Goal: Task Accomplishment & Management: Manage account settings

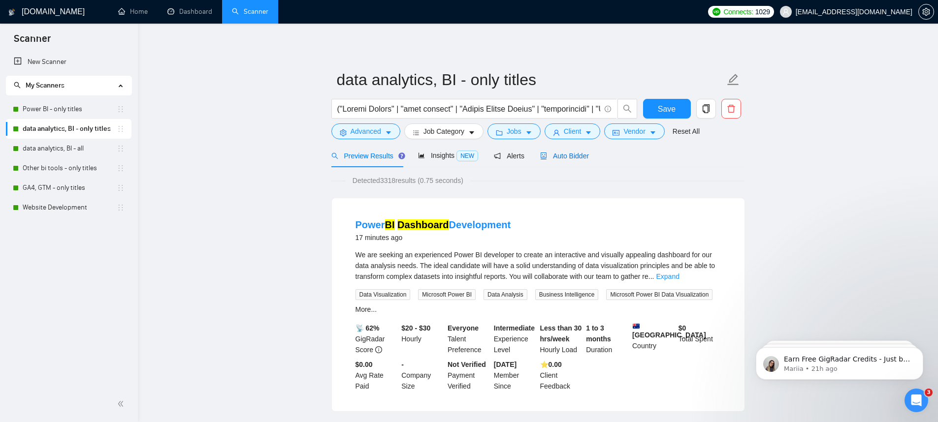
click at [559, 156] on span "Auto Bidder" at bounding box center [564, 156] width 49 height 8
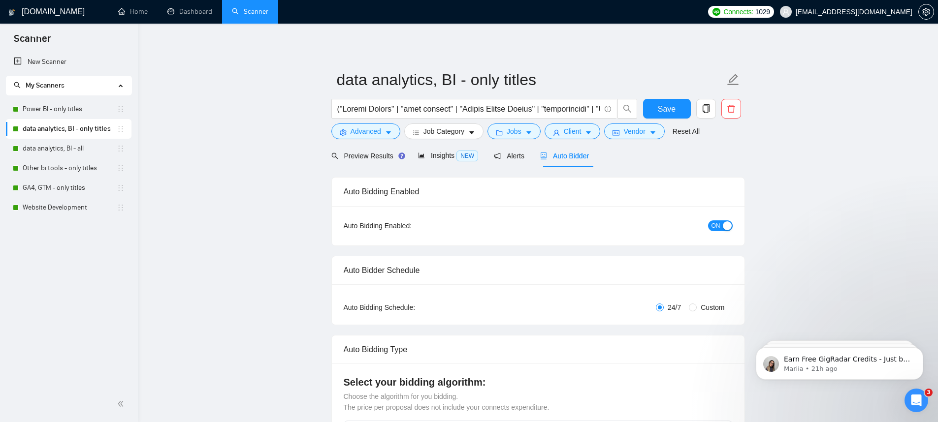
checkbox input "true"
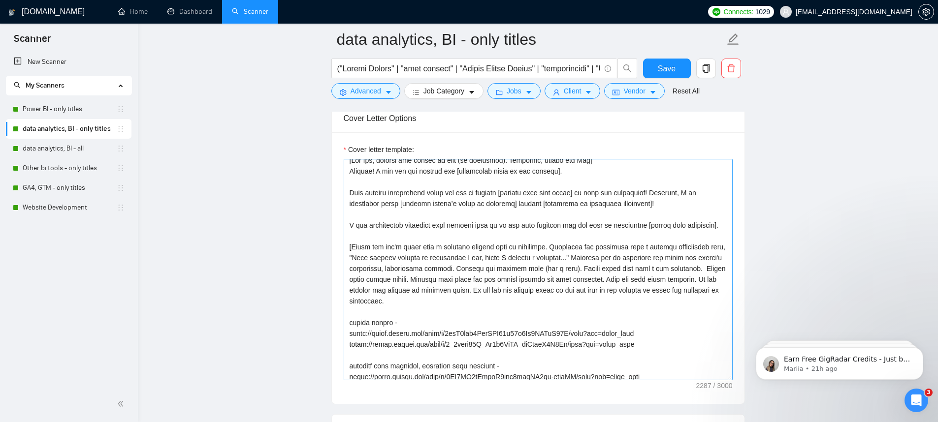
scroll to position [13, 0]
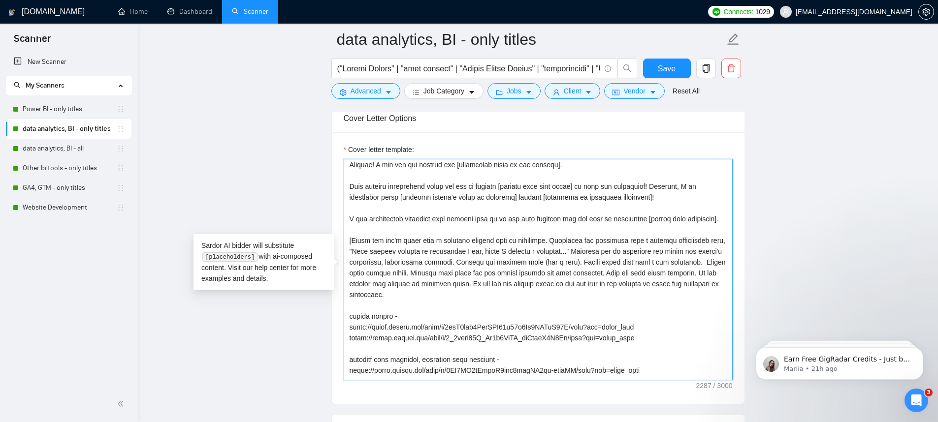
drag, startPoint x: 516, startPoint y: 296, endPoint x: 481, endPoint y: 296, distance: 35.5
click at [481, 296] on textarea "Cover letter template:" at bounding box center [538, 270] width 389 height 222
drag, startPoint x: 542, startPoint y: 295, endPoint x: 482, endPoint y: 296, distance: 60.1
click at [482, 296] on textarea "Cover letter template:" at bounding box center [538, 270] width 389 height 222
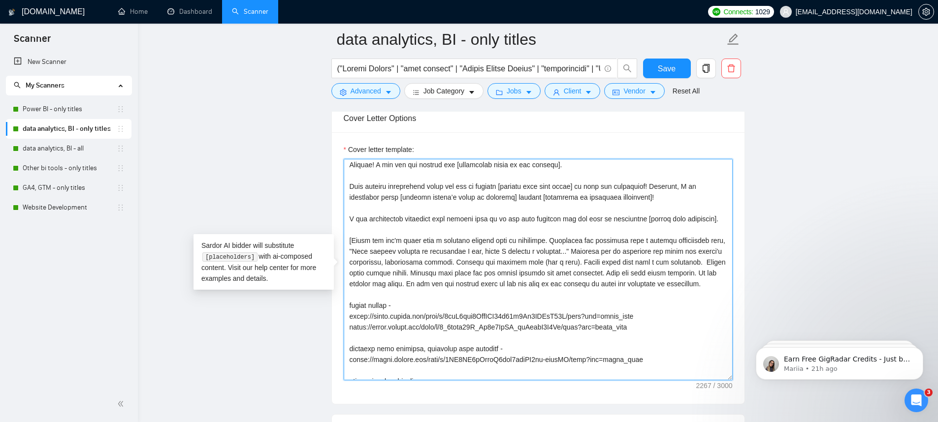
click at [493, 296] on textarea "Cover letter template:" at bounding box center [538, 270] width 389 height 222
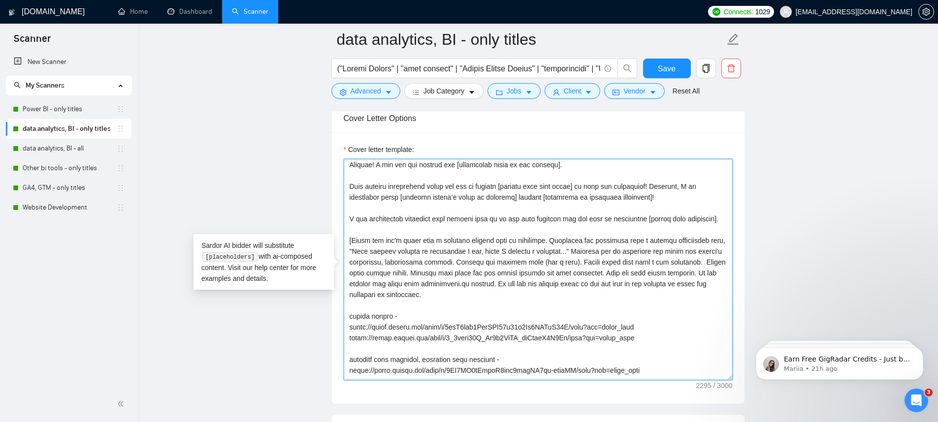
click at [418, 294] on textarea "Cover letter template:" at bounding box center [538, 270] width 389 height 222
drag, startPoint x: 611, startPoint y: 296, endPoint x: 418, endPoint y: 309, distance: 193.4
click at [418, 309] on textarea "Cover letter template:" at bounding box center [538, 270] width 389 height 222
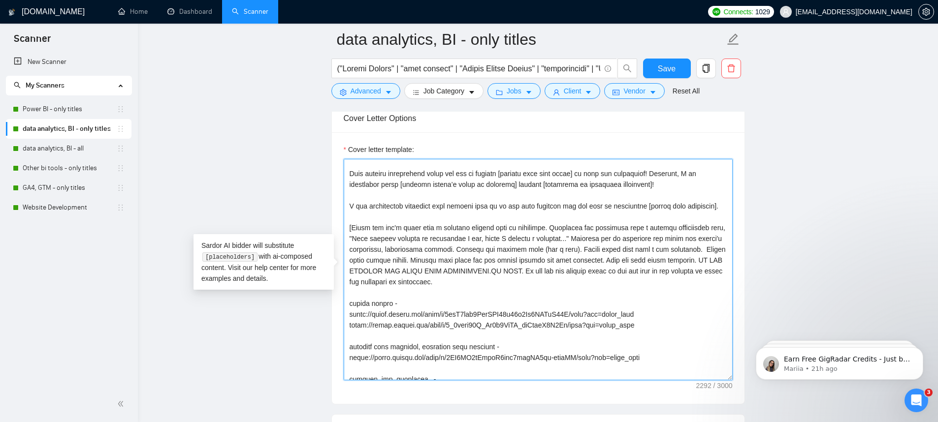
click at [622, 260] on textarea "Cover letter template:" at bounding box center [538, 270] width 389 height 222
drag, startPoint x: 627, startPoint y: 260, endPoint x: 632, endPoint y: 267, distance: 8.4
click at [627, 260] on textarea "Cover letter template:" at bounding box center [538, 270] width 389 height 222
drag, startPoint x: 678, startPoint y: 271, endPoint x: 706, endPoint y: 278, distance: 28.3
click at [706, 278] on textarea "Cover letter template:" at bounding box center [538, 270] width 389 height 222
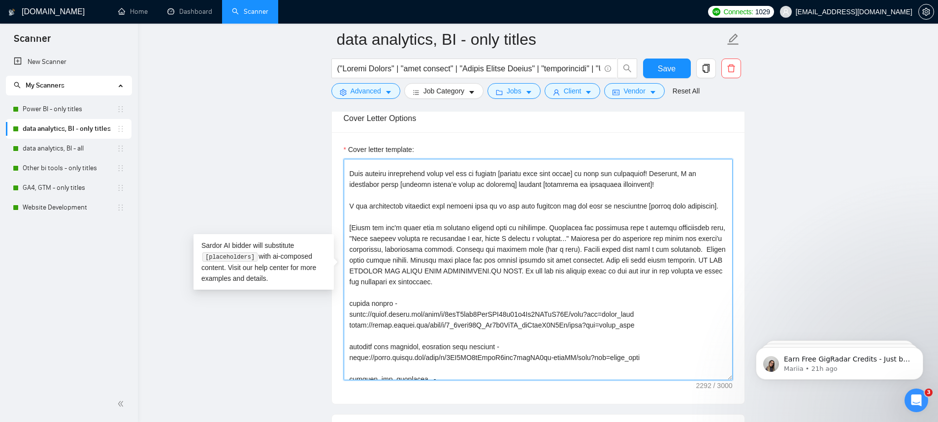
click at [699, 275] on textarea "Cover letter template:" at bounding box center [538, 270] width 389 height 222
click at [679, 269] on textarea "Cover letter template:" at bounding box center [538, 270] width 389 height 222
drag, startPoint x: 677, startPoint y: 270, endPoint x: 416, endPoint y: 282, distance: 261.7
click at [416, 282] on textarea "Cover letter template:" at bounding box center [538, 270] width 389 height 222
click at [549, 277] on textarea "Cover letter template:" at bounding box center [538, 270] width 389 height 222
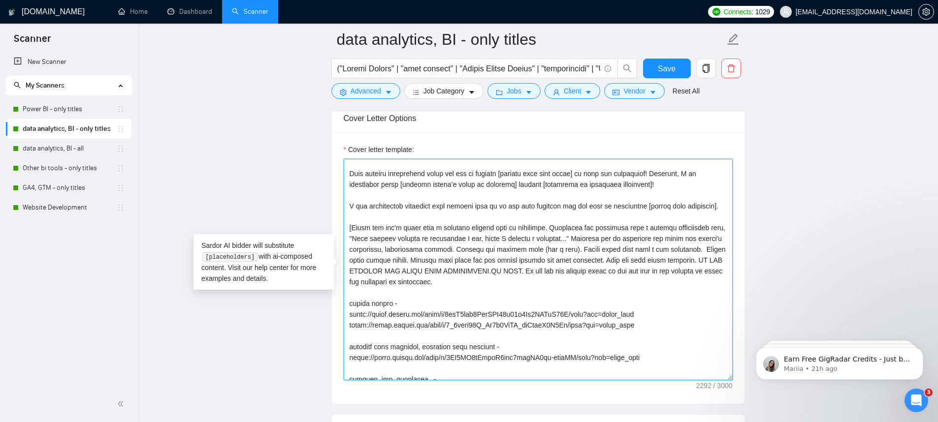
drag, startPoint x: 678, startPoint y: 271, endPoint x: 412, endPoint y: 283, distance: 266.1
click at [412, 283] on textarea "Cover letter template:" at bounding box center [538, 270] width 389 height 222
click at [516, 281] on textarea "Cover letter template:" at bounding box center [538, 270] width 389 height 222
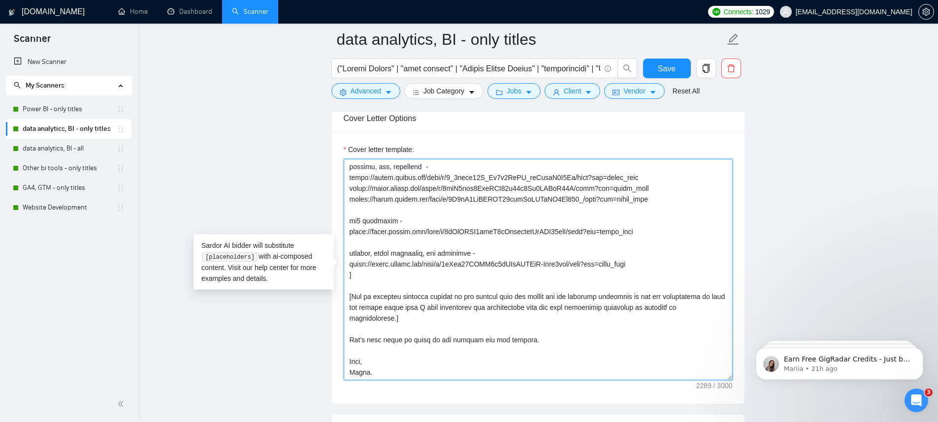
scroll to position [1180, 0]
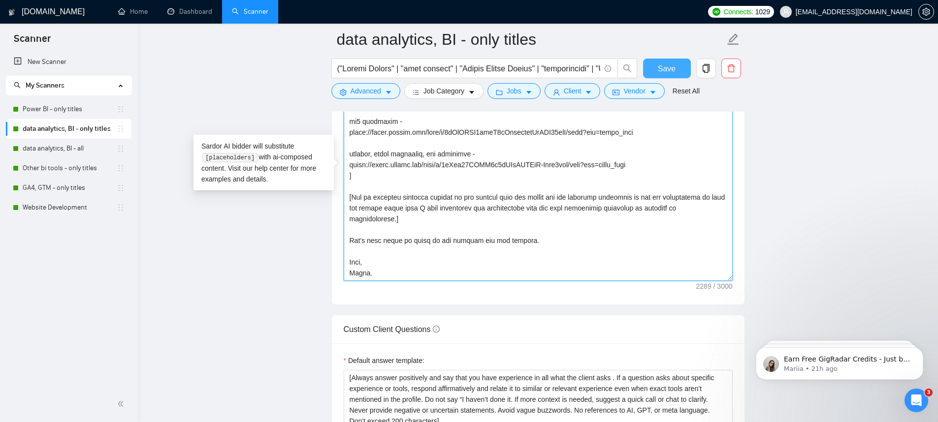
type textarea "[Lor Ips, dolorsi ame consec ad elit (se doeiusmod). Temporinc, utlabo etd Mag]…"
click at [649, 73] on button "Save" at bounding box center [667, 69] width 48 height 20
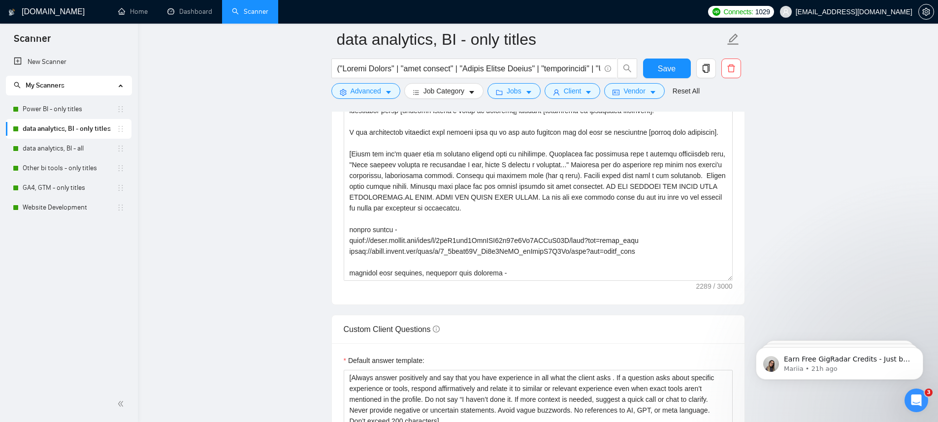
click at [74, 109] on link "Power BI - only titles" at bounding box center [70, 109] width 94 height 20
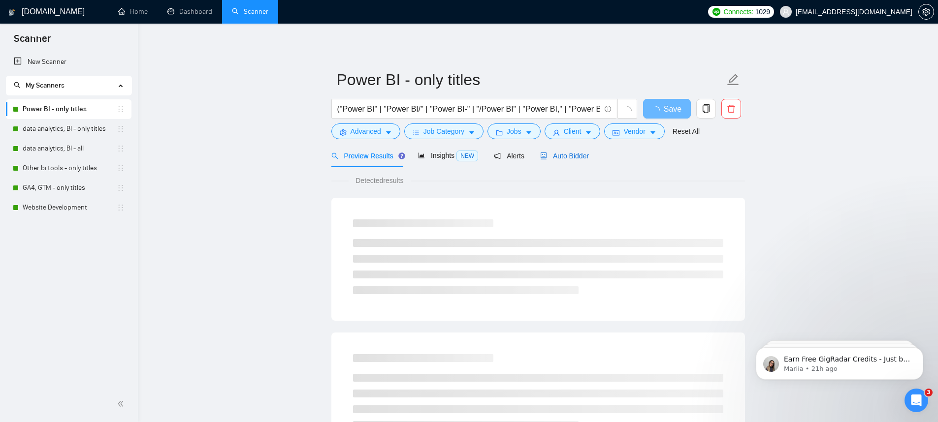
click at [546, 160] on span "Auto Bidder" at bounding box center [564, 156] width 49 height 8
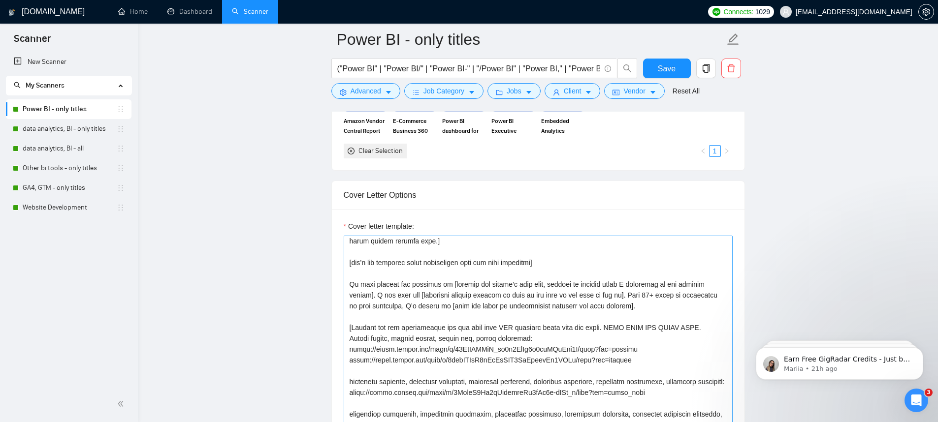
scroll to position [191, 0]
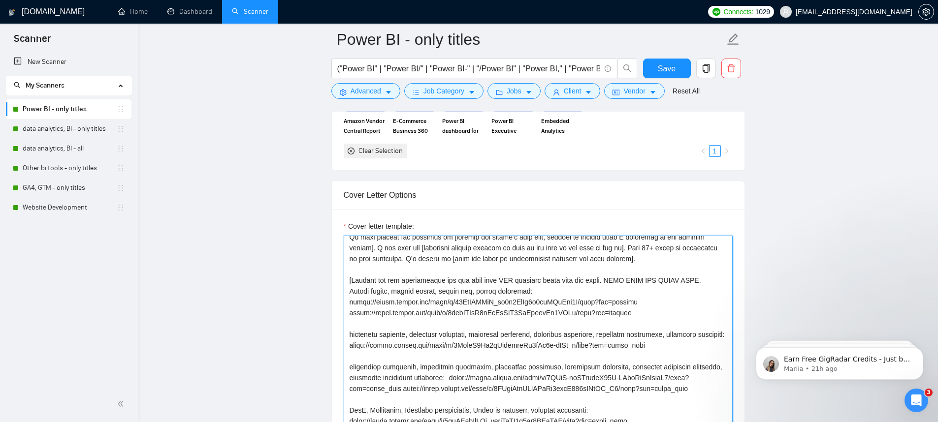
click at [549, 289] on textarea "Cover letter template:" at bounding box center [538, 347] width 389 height 222
click at [482, 295] on textarea "Cover letter template:" at bounding box center [538, 347] width 389 height 222
paste textarea
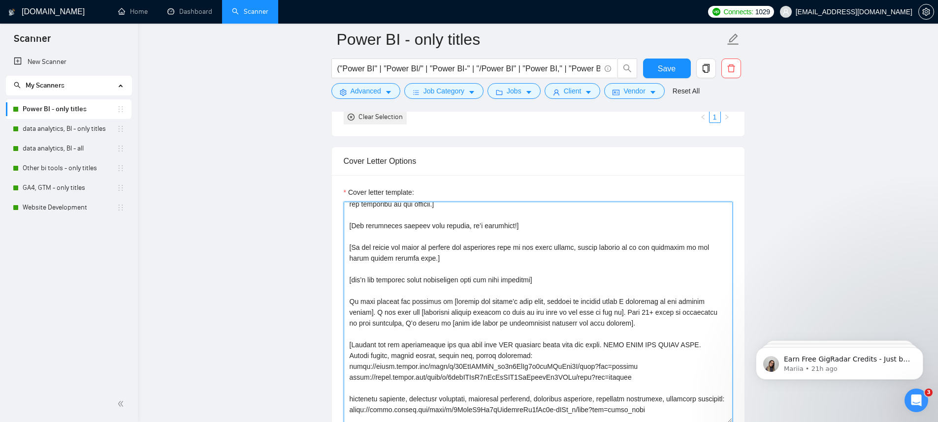
scroll to position [104, 0]
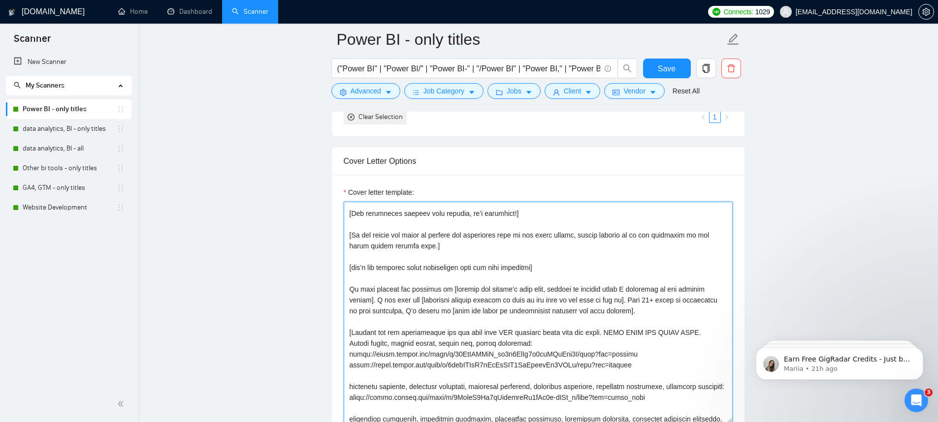
type textarea "[Lorem i dolor sitame co a elits doeius, temporin utlabo etdol, mag ali’e adm v…"
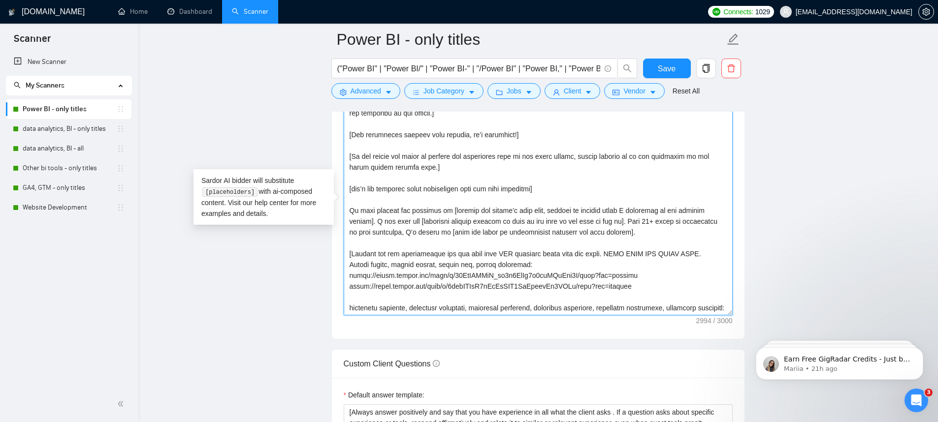
scroll to position [115, 0]
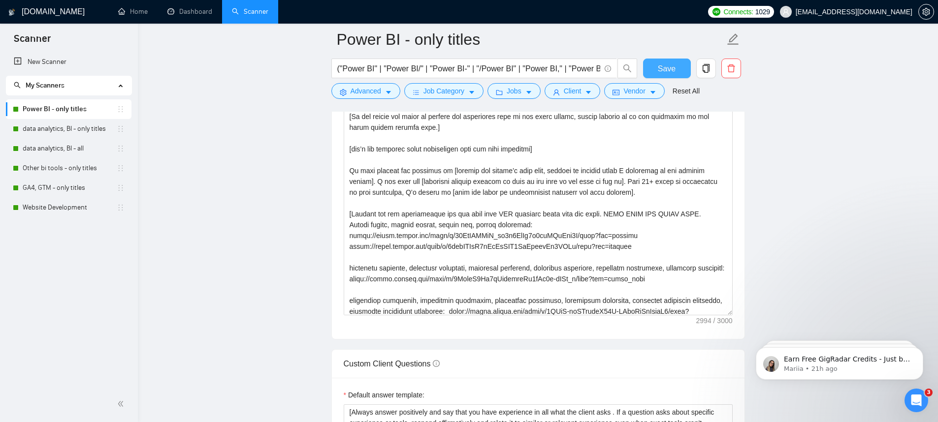
click at [650, 73] on button "Save" at bounding box center [667, 69] width 48 height 20
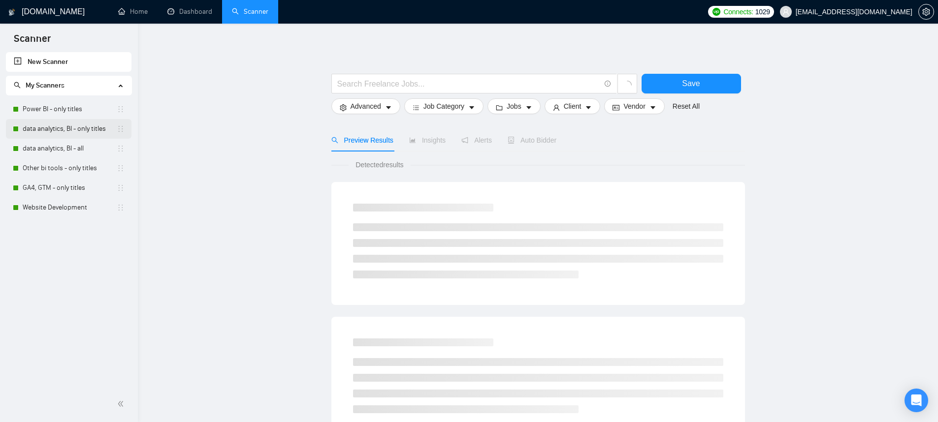
click at [64, 122] on link "data analytics, BI - only titles" at bounding box center [70, 129] width 94 height 20
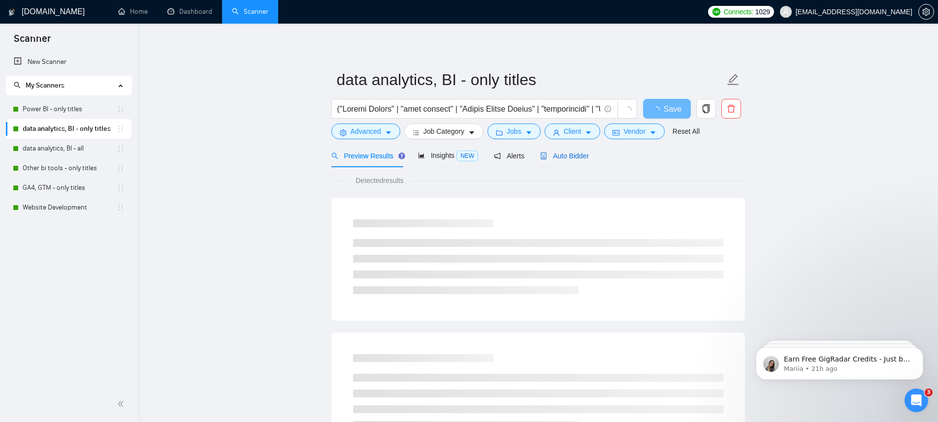
click at [567, 161] on div "Auto Bidder" at bounding box center [564, 156] width 49 height 11
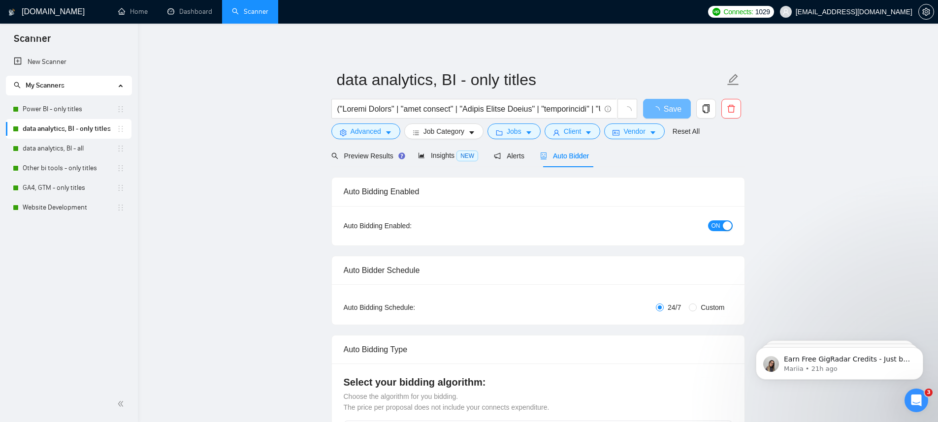
checkbox input "true"
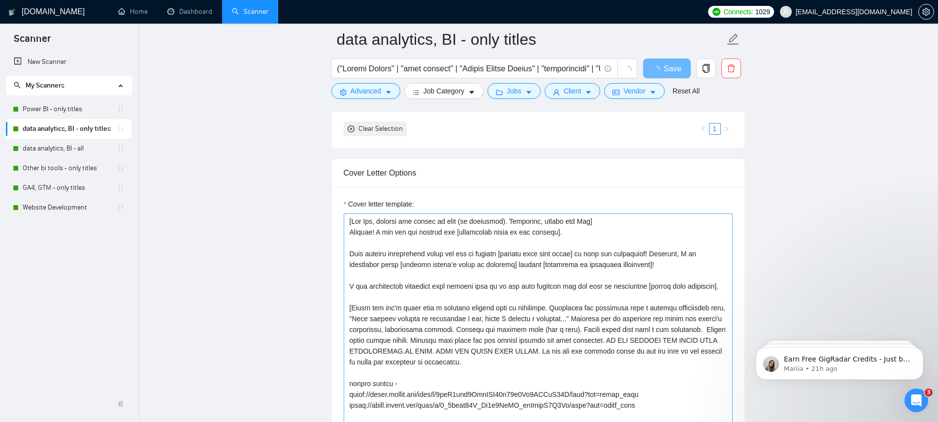
scroll to position [1089, 0]
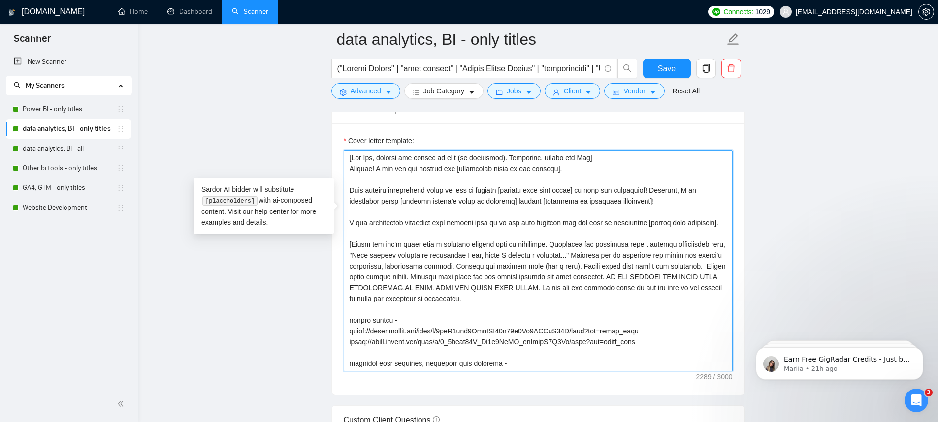
drag, startPoint x: 677, startPoint y: 242, endPoint x: 619, endPoint y: 299, distance: 81.5
click at [619, 299] on textarea "Cover letter template:" at bounding box center [538, 261] width 389 height 222
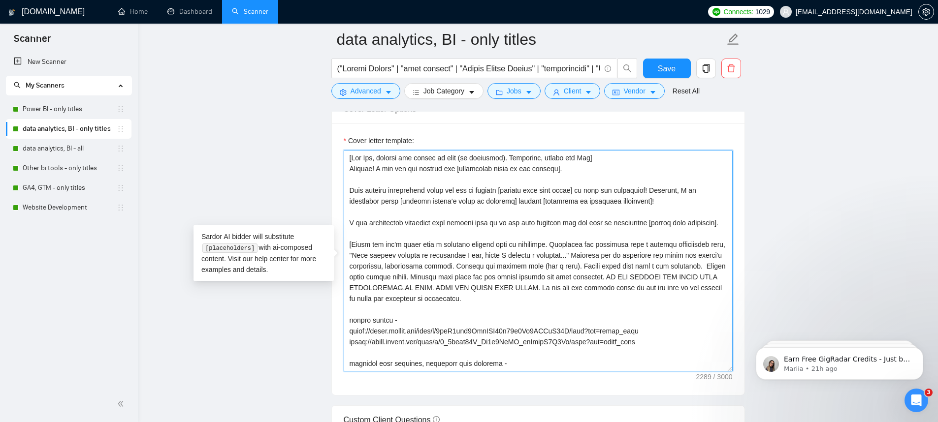
scroll to position [13, 0]
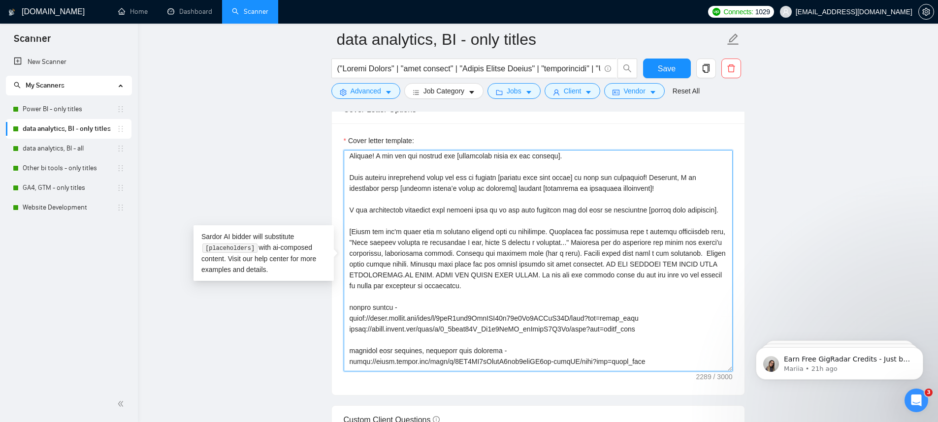
click at [503, 270] on textarea "Cover letter template:" at bounding box center [538, 261] width 389 height 222
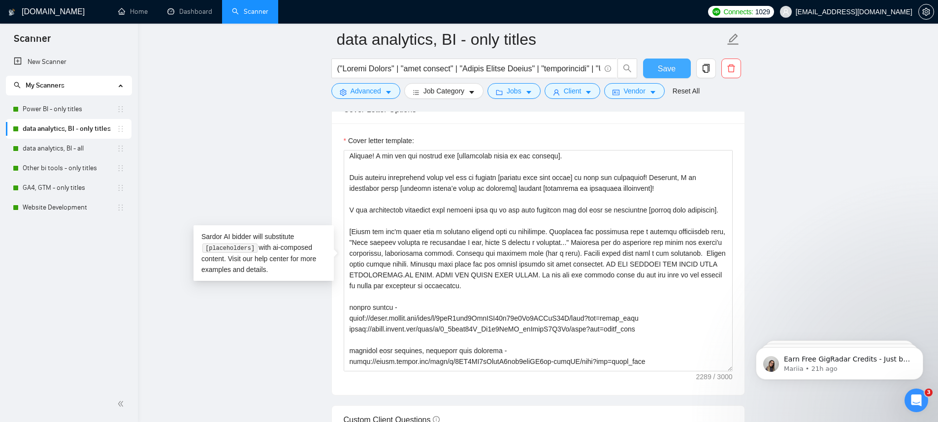
click at [653, 71] on button "Save" at bounding box center [667, 69] width 48 height 20
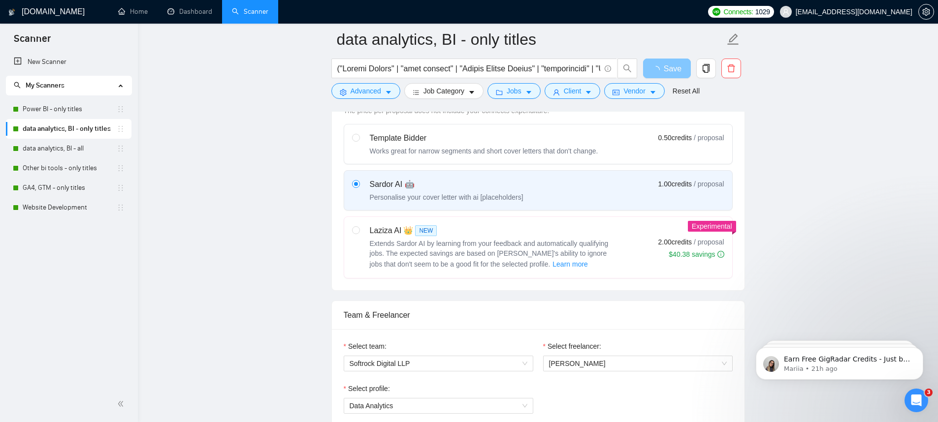
scroll to position [0, 0]
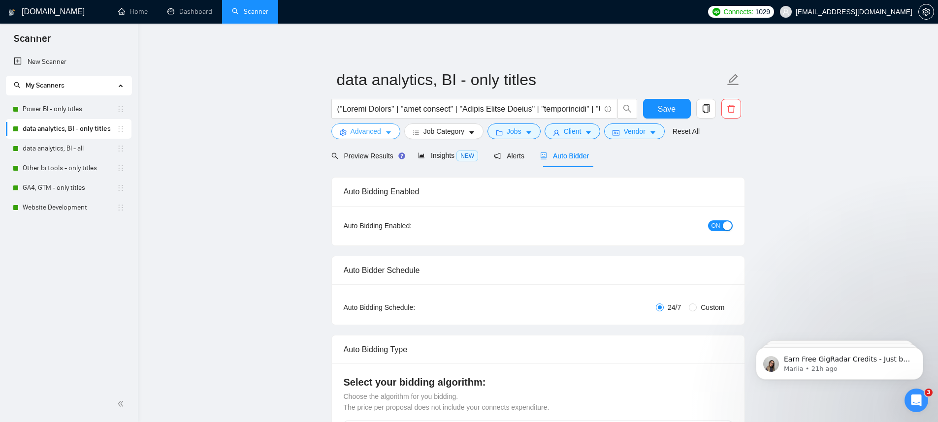
click at [381, 126] on span "Advanced" at bounding box center [366, 131] width 31 height 11
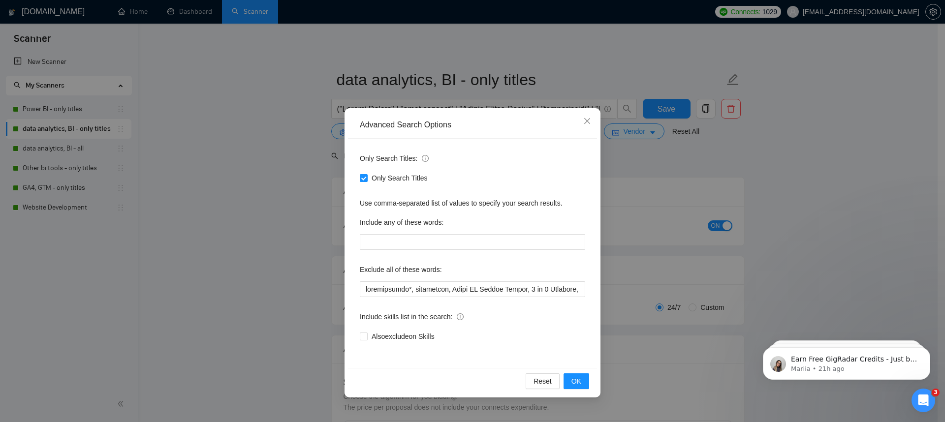
click at [281, 144] on div "Advanced Search Options Only Search Titles: Only Search Titles Use comma-separa…" at bounding box center [472, 211] width 945 height 422
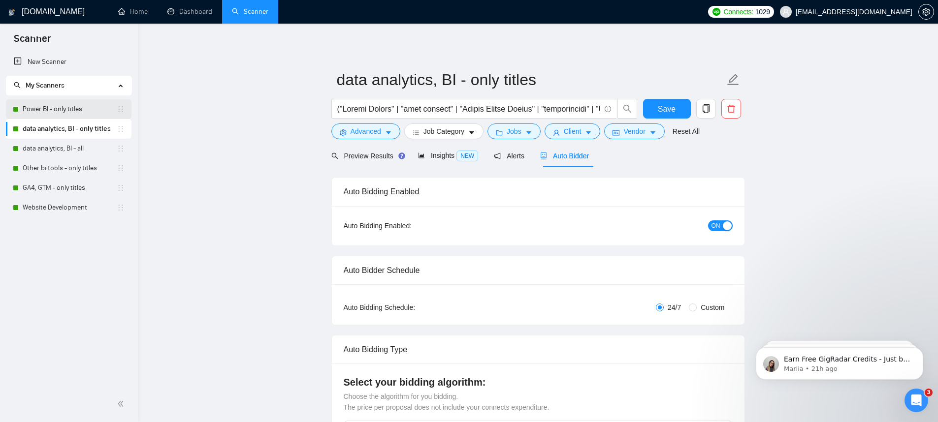
click at [71, 111] on link "Power BI - only titles" at bounding box center [70, 109] width 94 height 20
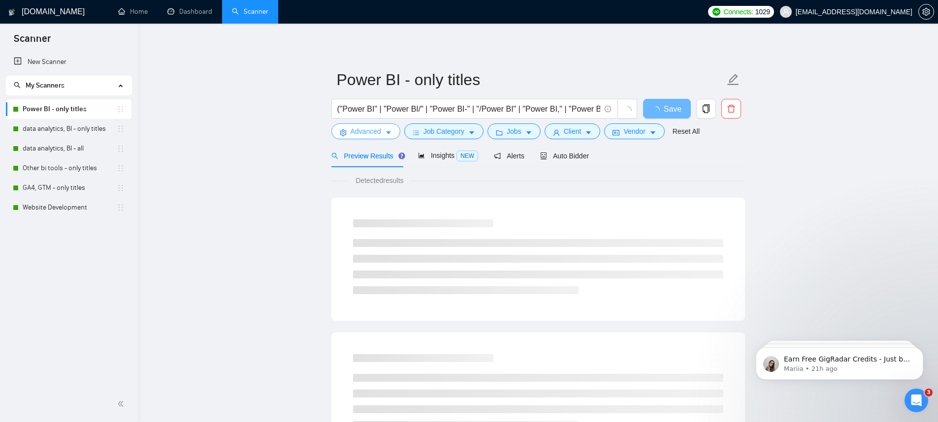
click at [374, 131] on span "Advanced" at bounding box center [366, 131] width 31 height 11
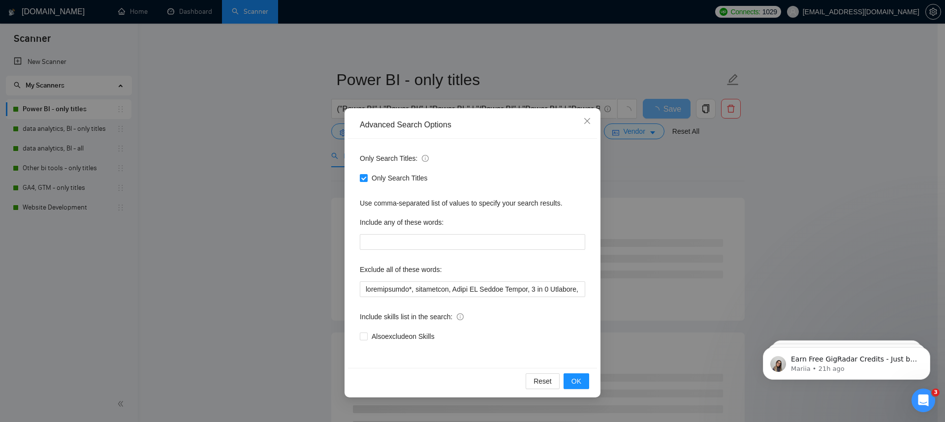
click at [262, 227] on div "Advanced Search Options Only Search Titles: Only Search Titles Use comma-separa…" at bounding box center [472, 211] width 945 height 422
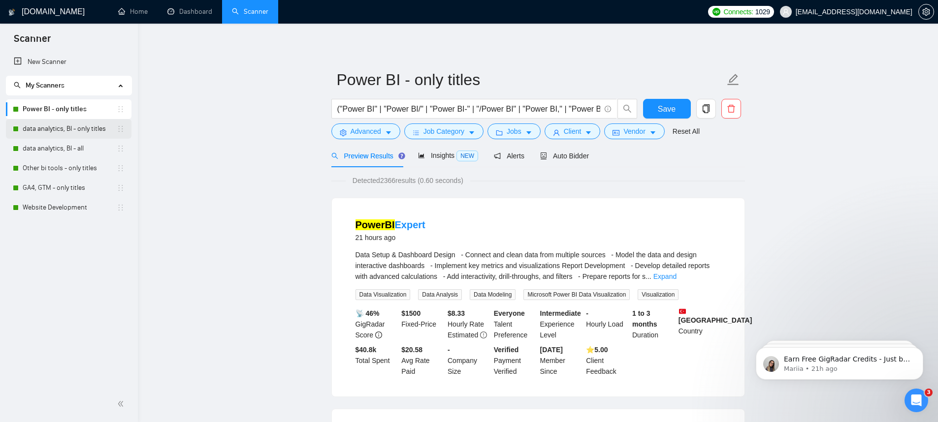
click at [79, 135] on link "data analytics, BI - only titles" at bounding box center [70, 129] width 94 height 20
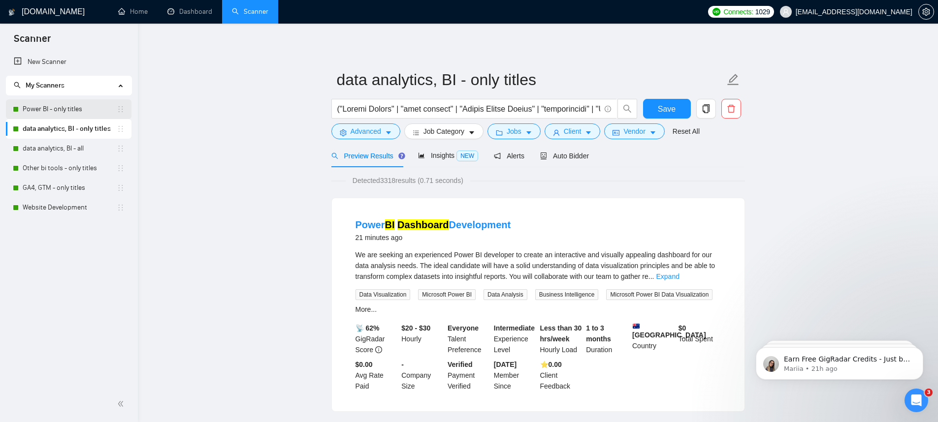
click at [57, 109] on link "Power BI - only titles" at bounding box center [70, 109] width 94 height 20
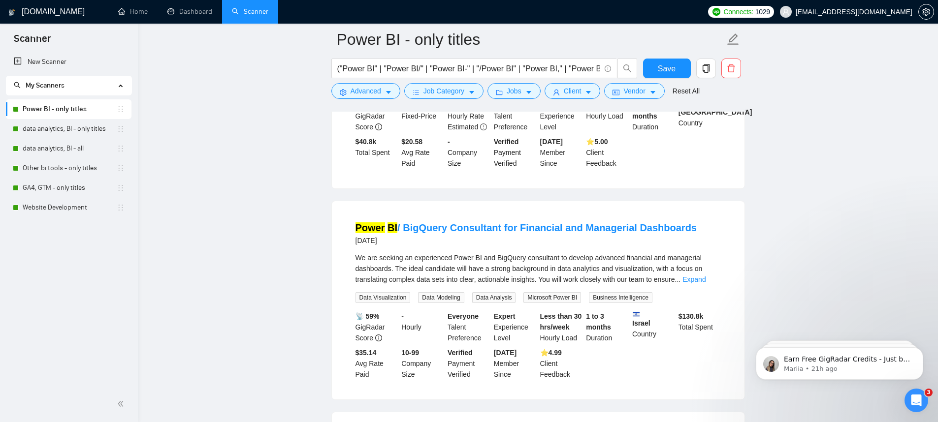
scroll to position [274, 0]
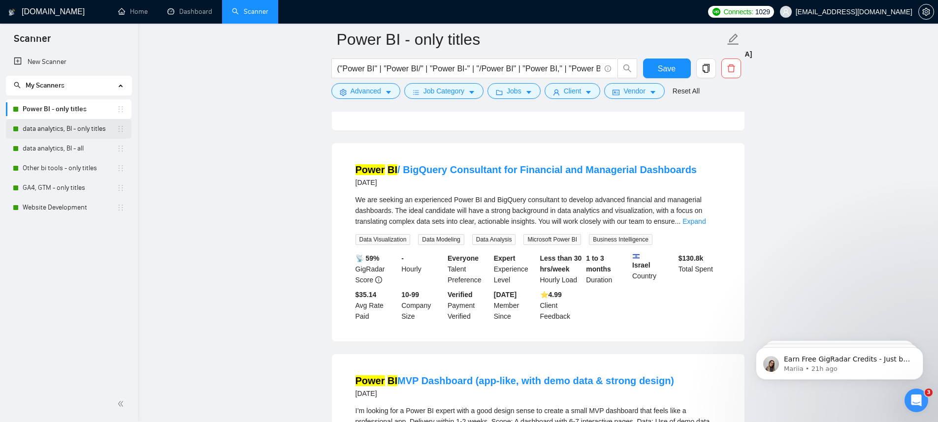
click at [67, 122] on link "data analytics, BI - only titles" at bounding box center [70, 129] width 94 height 20
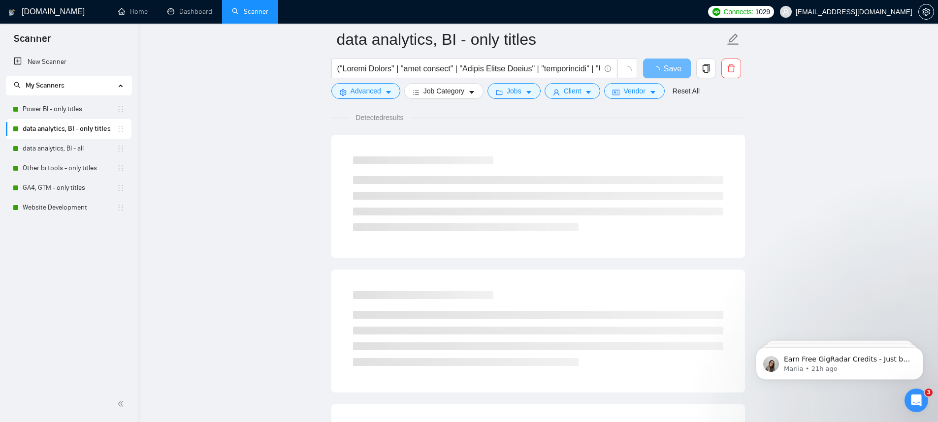
scroll to position [106, 0]
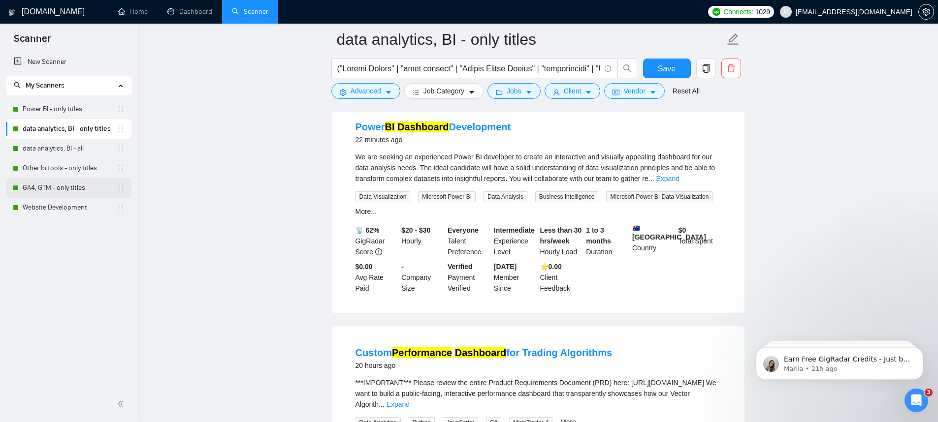
click at [69, 189] on link "GA4, GTM - only titles" at bounding box center [70, 188] width 94 height 20
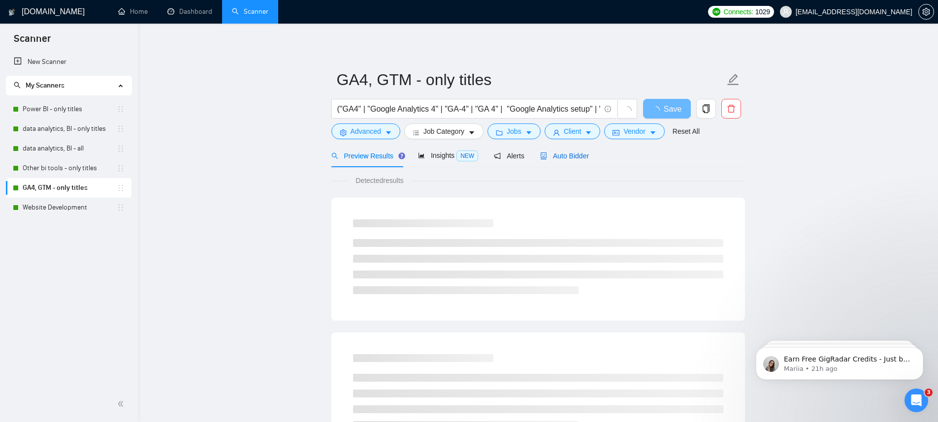
click at [551, 158] on span "Auto Bidder" at bounding box center [564, 156] width 49 height 8
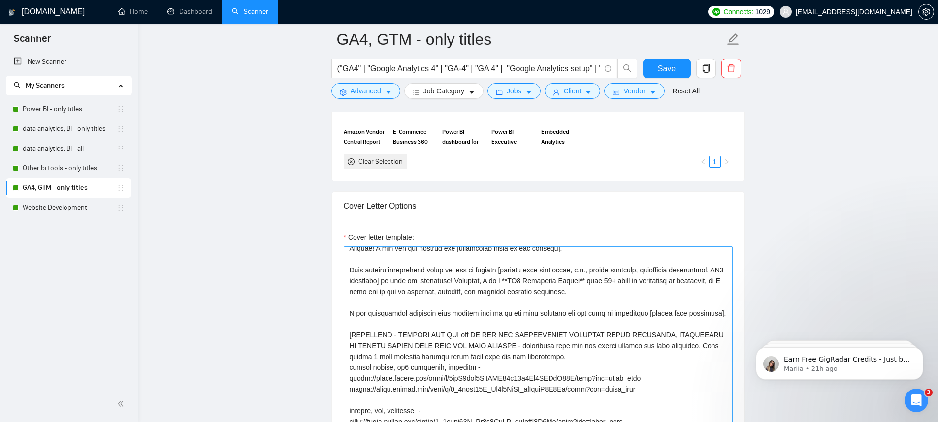
scroll to position [3, 0]
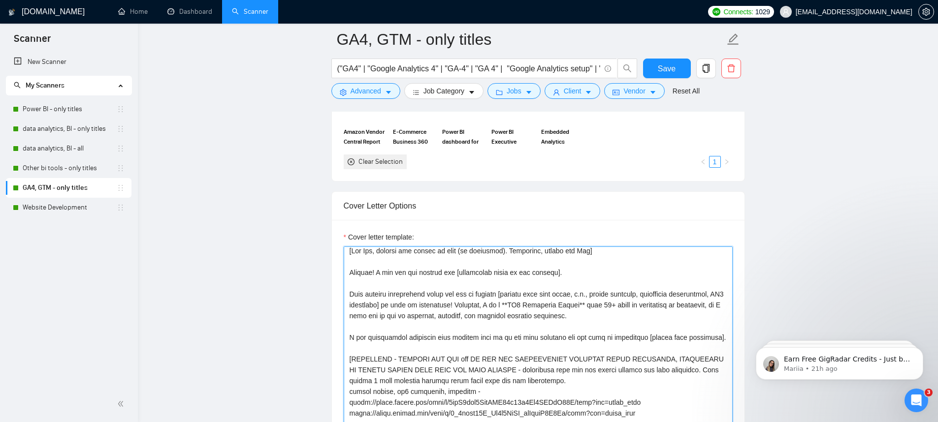
click at [639, 306] on textarea "Cover letter template:" at bounding box center [538, 358] width 389 height 222
click at [567, 303] on textarea "Cover letter template:" at bounding box center [538, 358] width 389 height 222
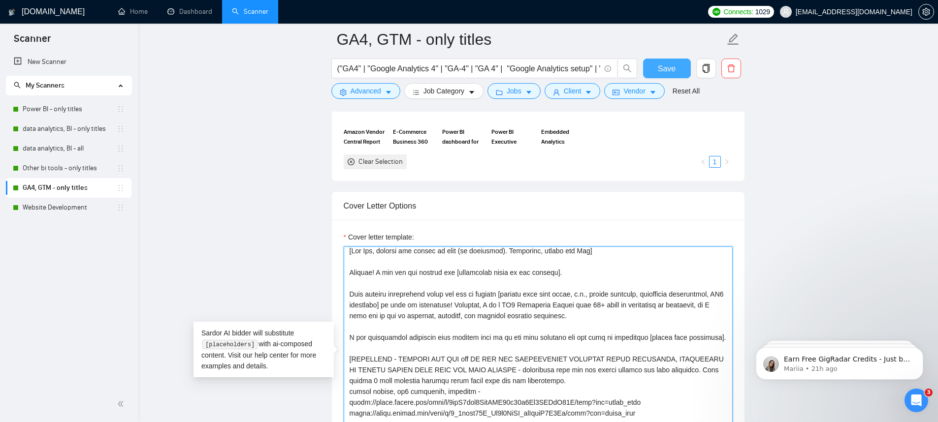
type textarea "[Say Hey, address the client by name (if available). Otherwise, simply say Hey]…"
click at [665, 75] on button "Save" at bounding box center [667, 69] width 48 height 20
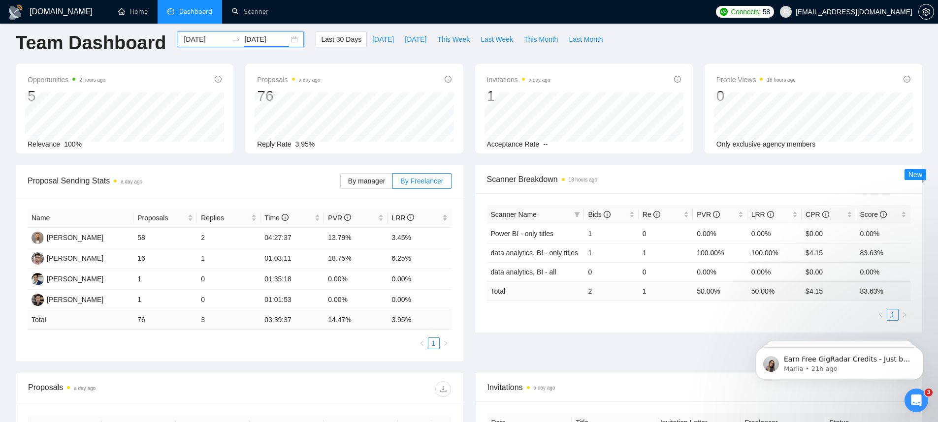
click at [266, 42] on input "2025-08-26" at bounding box center [266, 39] width 45 height 11
click at [473, 60] on div "Last 30 Days Today Yesterday This Week Last Week This Month Last Month" at bounding box center [462, 48] width 304 height 32
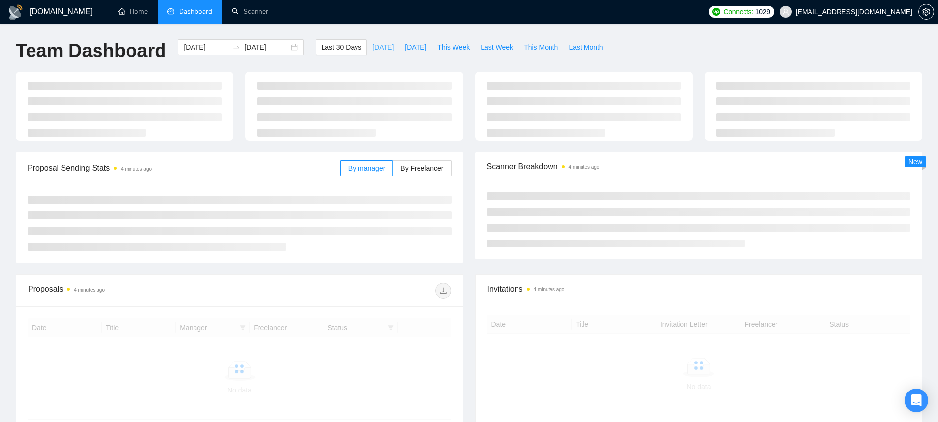
click at [375, 52] on span "Today" at bounding box center [383, 47] width 22 height 11
type input "2025-08-26"
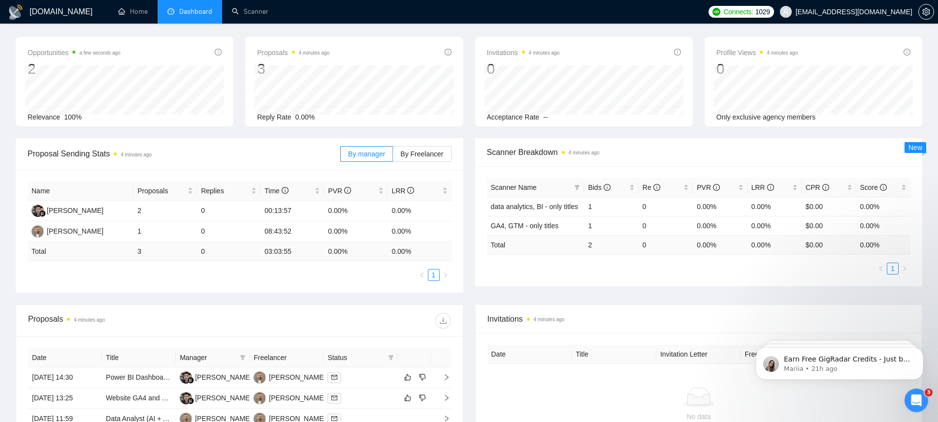
scroll to position [136, 0]
